Goal: Information Seeking & Learning: Learn about a topic

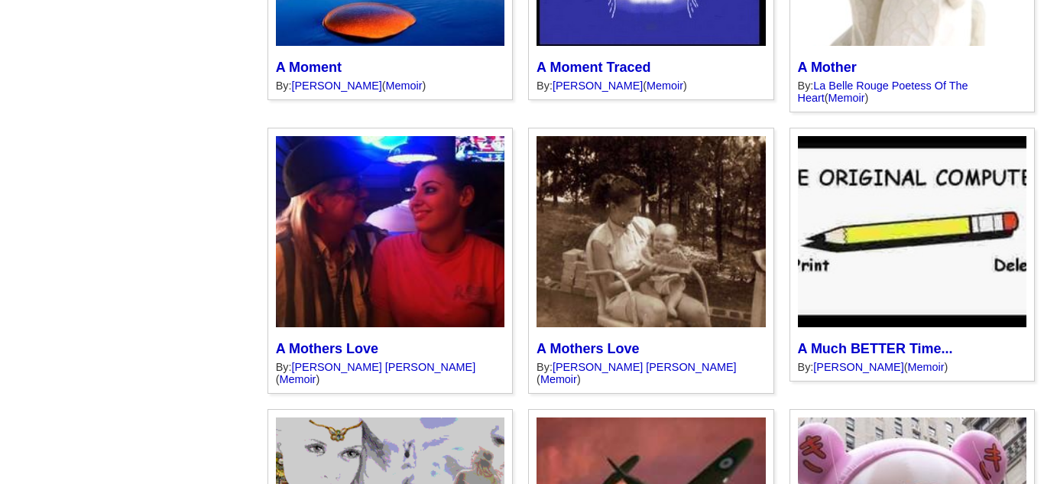
scroll to position [3383, 0]
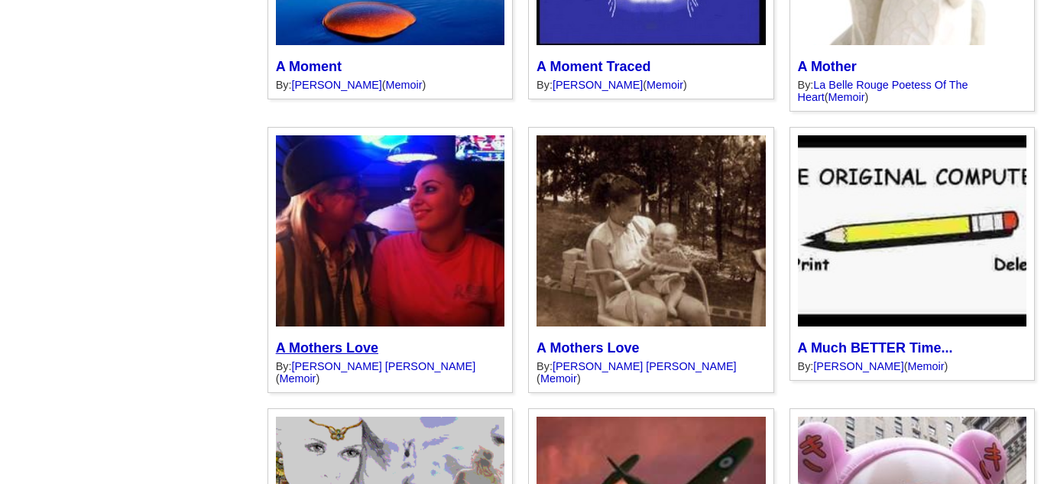
click at [276, 340] on link "A Mothers Love" at bounding box center [327, 347] width 102 height 15
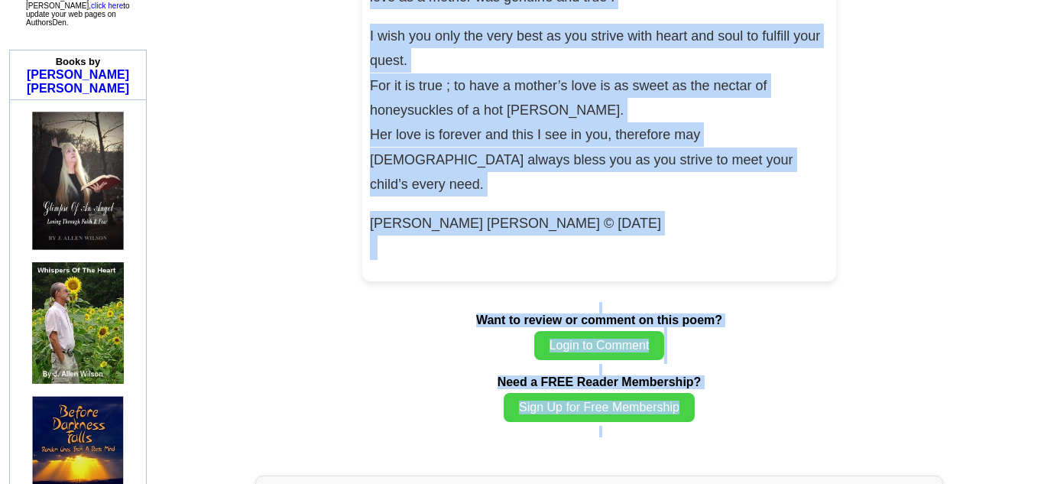
scroll to position [1432, 0]
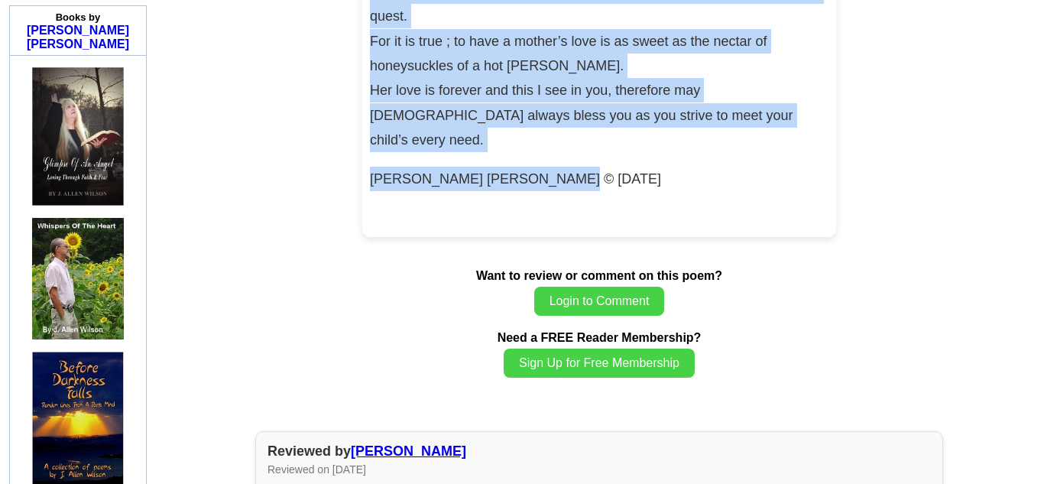
drag, startPoint x: 371, startPoint y: 301, endPoint x: 693, endPoint y: 143, distance: 359.1
copy div "L Ipsumdo Sita Con ad elits doei tem incid utlab; etd magnaali eni admini ve qu…"
